Goal: Task Accomplishment & Management: Complete application form

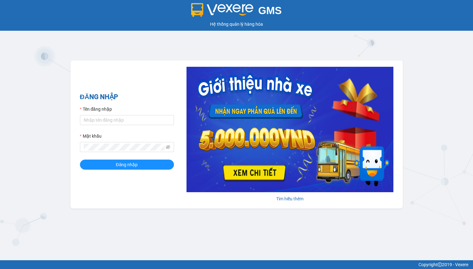
click at [103, 118] on input "Tên đăng nhập" at bounding box center [127, 120] width 94 height 10
type input "linhdl.phuchai"
click at [119, 166] on span "Đăng nhập" at bounding box center [127, 164] width 22 height 7
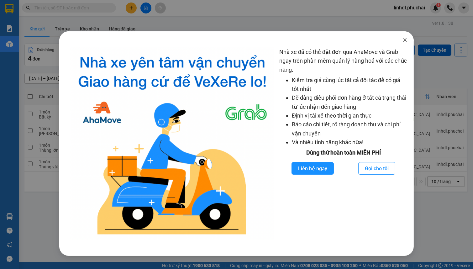
click at [405, 40] on icon "close" at bounding box center [405, 39] width 5 height 5
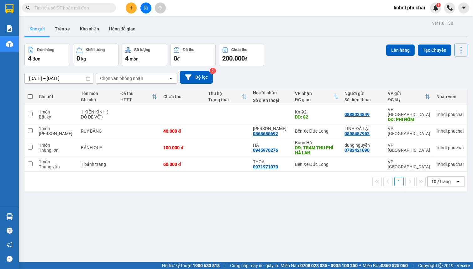
click at [129, 5] on button at bounding box center [131, 8] width 11 height 11
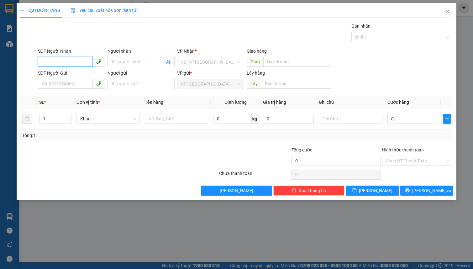
click at [48, 60] on input "SĐT Người Nhận" at bounding box center [65, 62] width 55 height 10
click at [68, 64] on input "0766914941" at bounding box center [65, 62] width 55 height 10
click at [71, 63] on input "0766914941" at bounding box center [65, 62] width 55 height 10
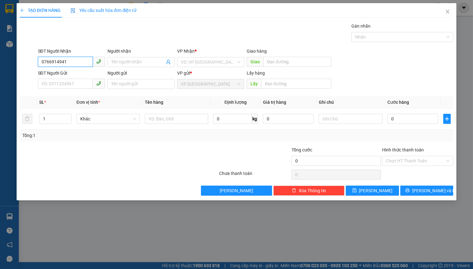
click at [74, 63] on input "0766914941" at bounding box center [65, 62] width 55 height 10
click at [62, 75] on div "0766941941 - 0706262262" at bounding box center [72, 74] width 60 height 7
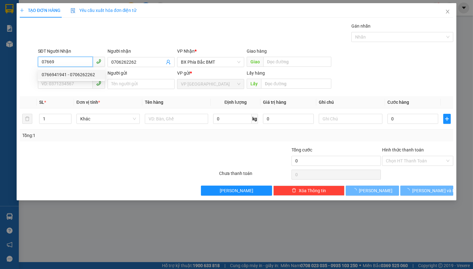
type input "0766941941"
type input "0706262262"
type input "100.000"
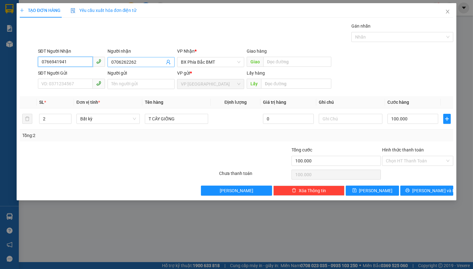
type input "0766941941"
click at [151, 63] on input "0706262262" at bounding box center [137, 62] width 53 height 7
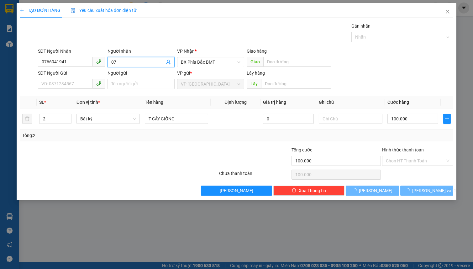
type input "0"
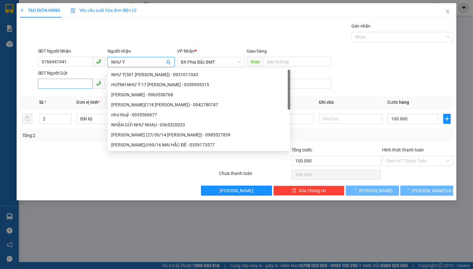
type input "NHƯ Ý"
click at [50, 87] on input "SĐT Người Gửi" at bounding box center [65, 84] width 55 height 10
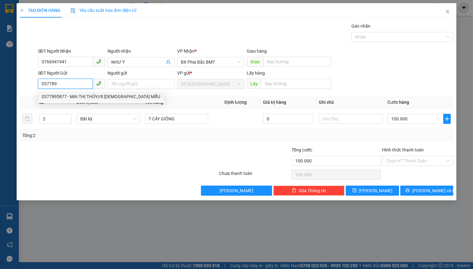
click at [110, 97] on div "0377895877 - MAI THỊ THỦY//8 [DEMOGRAPHIC_DATA] MẪU" at bounding box center [101, 96] width 119 height 7
type input "0377895877"
type input "MAI THỊ THỦY//8 [DEMOGRAPHIC_DATA]"
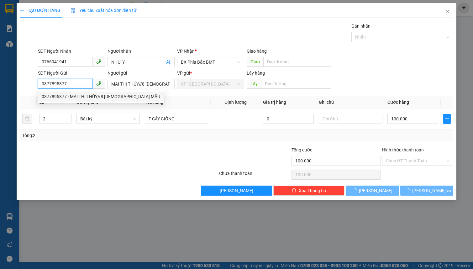
type input "50.000"
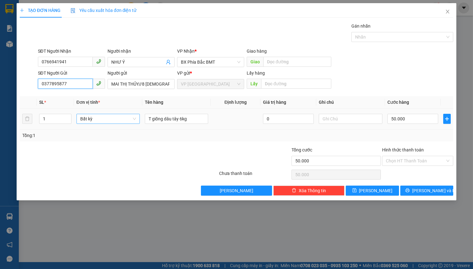
click at [90, 122] on span "Bất kỳ" at bounding box center [108, 118] width 56 height 9
type input "0377895877"
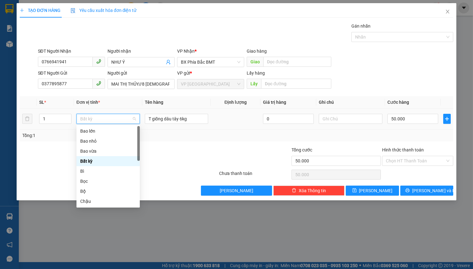
type input "K"
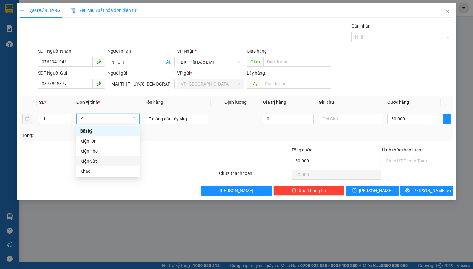
click at [105, 159] on div "Kiện vừa" at bounding box center [108, 161] width 56 height 7
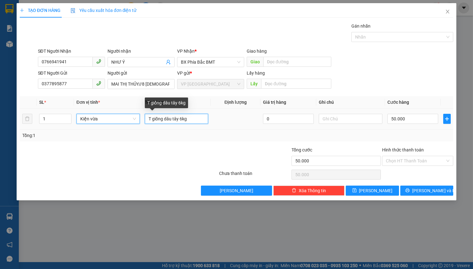
click at [190, 119] on input "T giống dâu tây 6kg" at bounding box center [176, 119] width 63 height 10
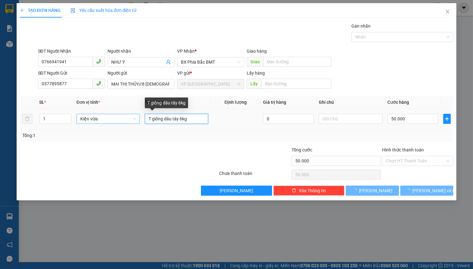
click at [190, 119] on input "T giống dâu tây 6kg" at bounding box center [176, 119] width 63 height 10
type input "0"
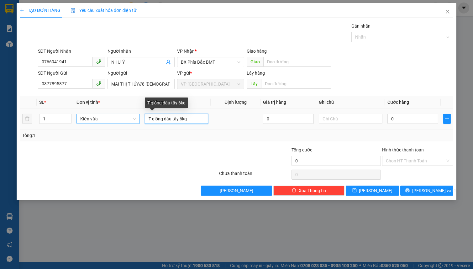
click at [190, 119] on input "T giống dâu tây 6kg" at bounding box center [176, 119] width 63 height 10
type input "CÂY GIỐNG DÂU TÂY"
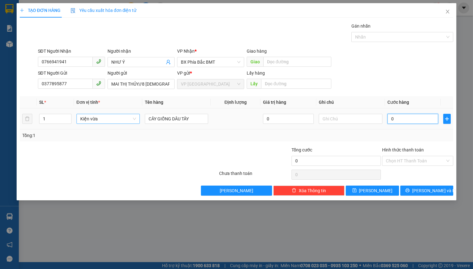
click at [419, 121] on input "0" at bounding box center [413, 119] width 51 height 10
type input "1"
type input "10"
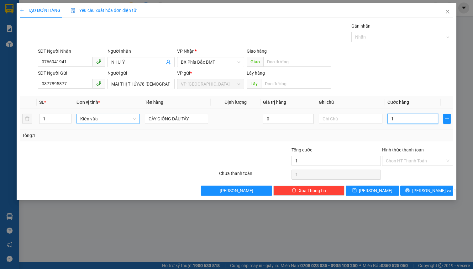
type input "10"
type input "100"
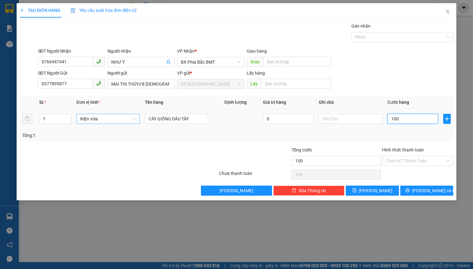
type input "1.000"
type input "10.000"
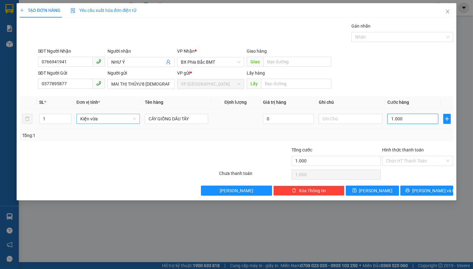
type input "10.000"
type input "100.000"
click at [419, 189] on button "[PERSON_NAME] và In" at bounding box center [427, 191] width 53 height 10
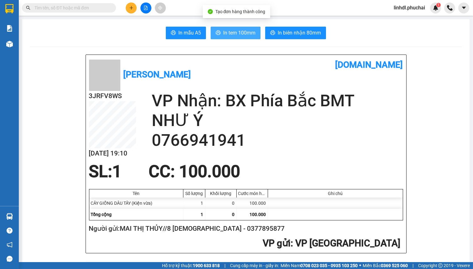
click at [243, 31] on span "In tem 100mm" at bounding box center [239, 33] width 32 height 8
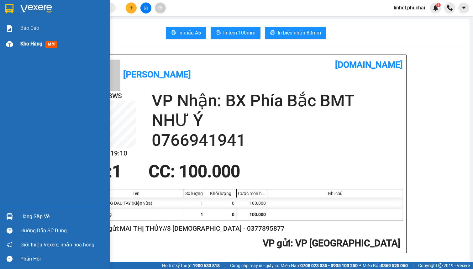
click at [26, 43] on span "Kho hàng" at bounding box center [31, 44] width 22 height 6
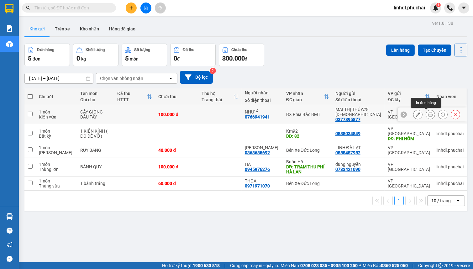
click at [429, 114] on icon at bounding box center [431, 114] width 4 height 4
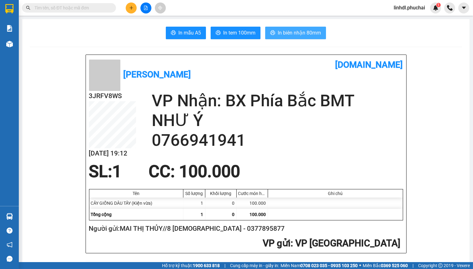
click at [304, 32] on span "In biên nhận 80mm" at bounding box center [299, 33] width 43 height 8
click at [403, 11] on span "linhdl.phuchai" at bounding box center [409, 8] width 41 height 8
click at [408, 22] on span "Đăng xuất" at bounding box center [412, 19] width 28 height 7
